Goal: Entertainment & Leisure: Consume media (video, audio)

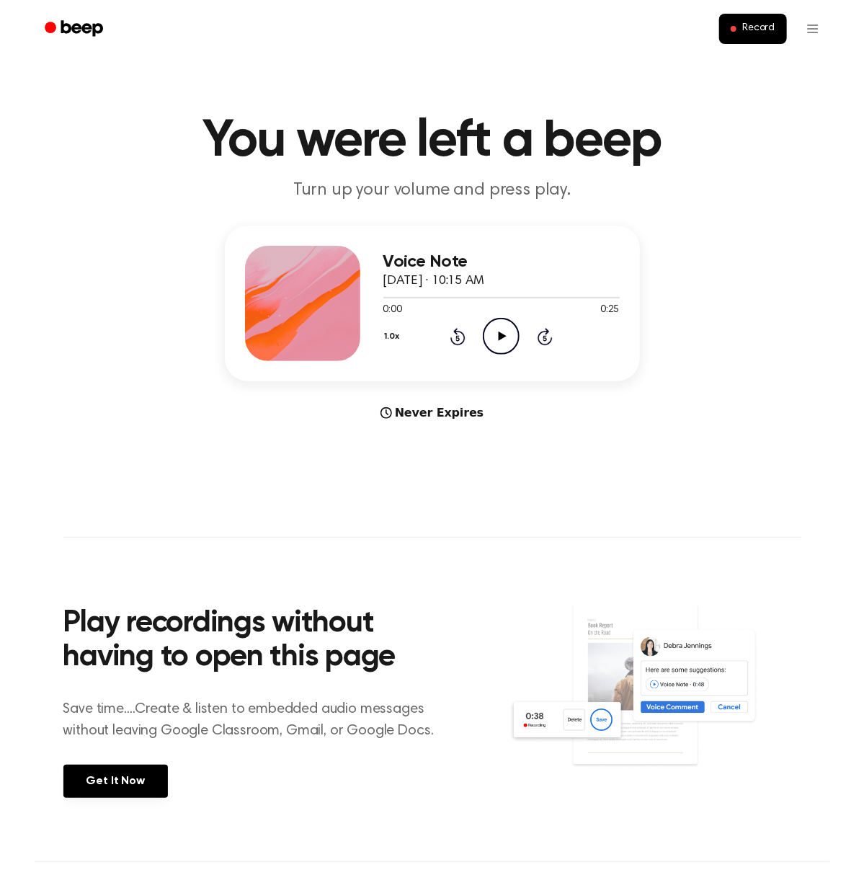
click at [498, 329] on icon "Play Audio" at bounding box center [501, 336] width 37 height 37
click at [500, 343] on icon "Play Audio" at bounding box center [501, 336] width 37 height 37
click at [505, 338] on icon "Pause Audio" at bounding box center [501, 336] width 37 height 37
